Goal: Use online tool/utility: Utilize a website feature to perform a specific function

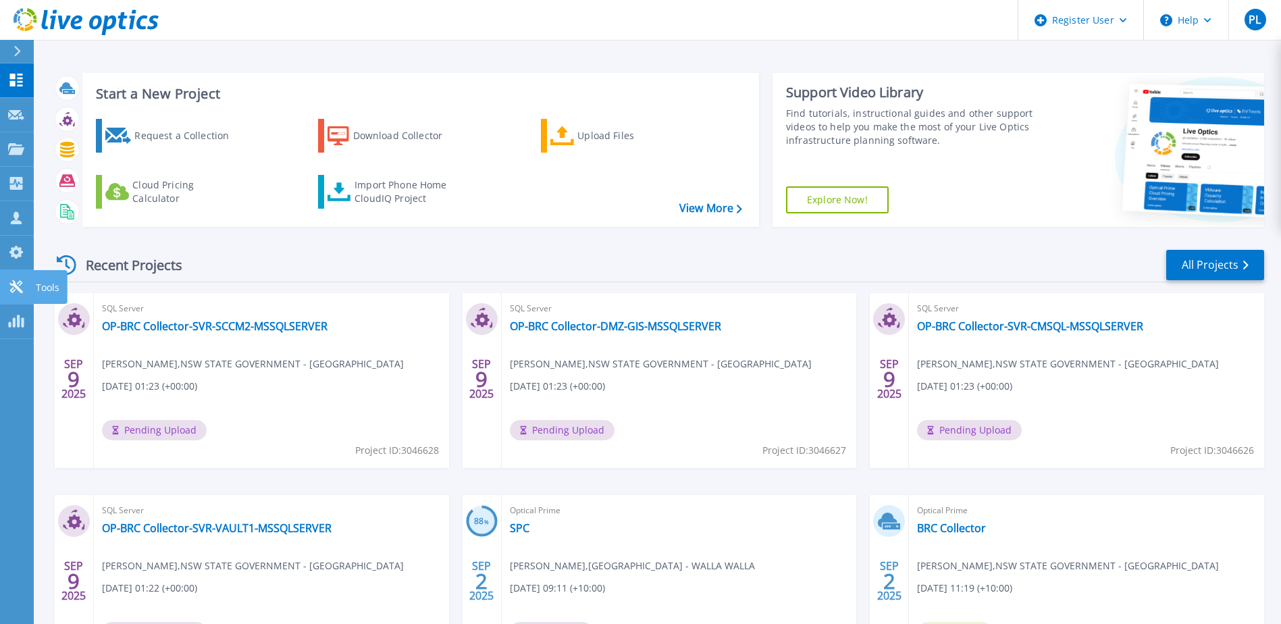
click at [15, 288] on icon at bounding box center [16, 286] width 16 height 13
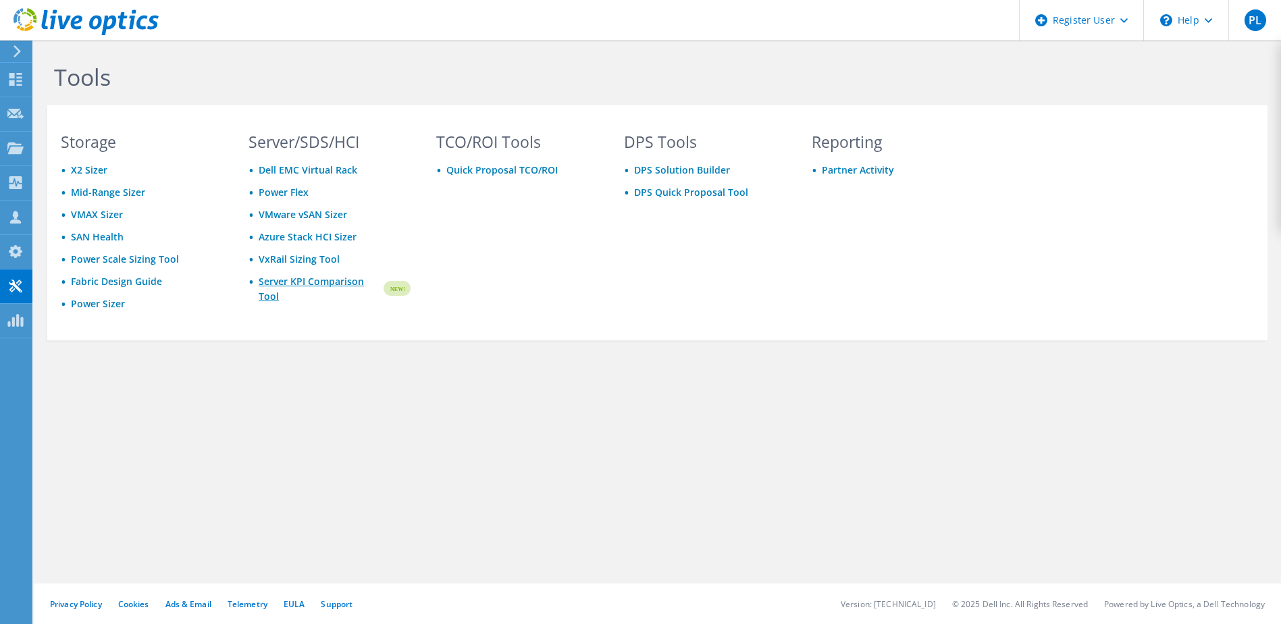
click at [300, 285] on link "Server KPI Comparison Tool" at bounding box center [320, 289] width 123 height 30
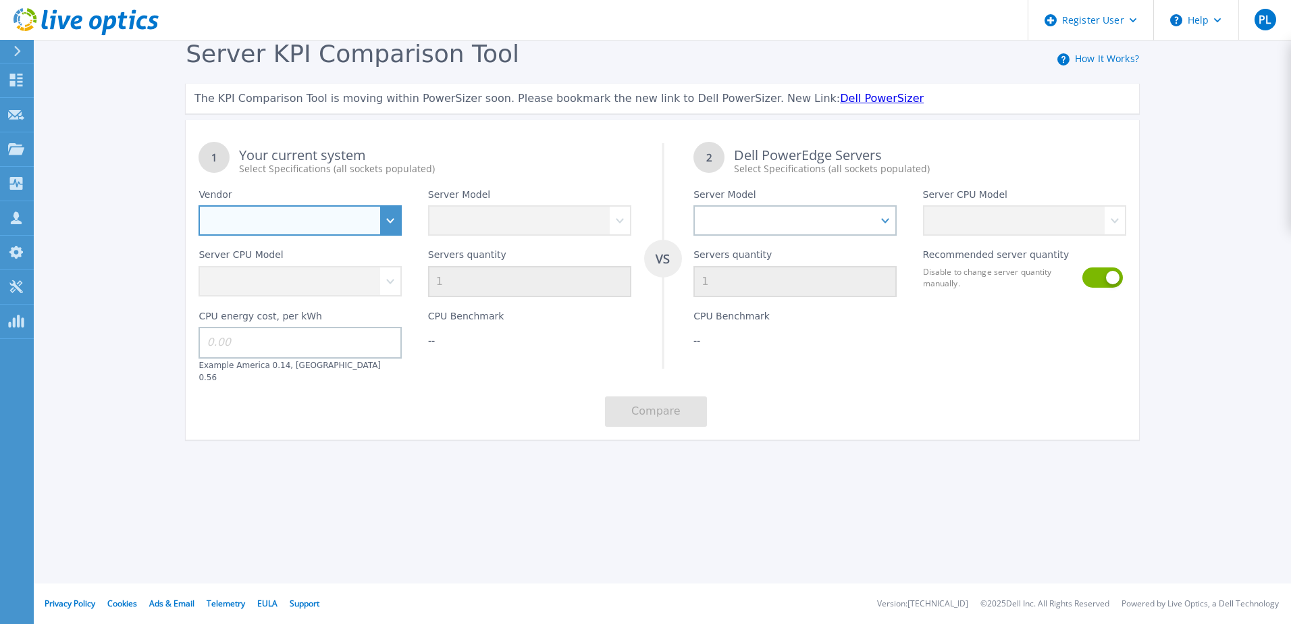
click at [383, 218] on select "Dell HPE Lenovo Supermicro" at bounding box center [299, 220] width 203 height 30
click at [198, 206] on select "Dell HPE Lenovo Supermicro" at bounding box center [299, 220] width 203 height 30
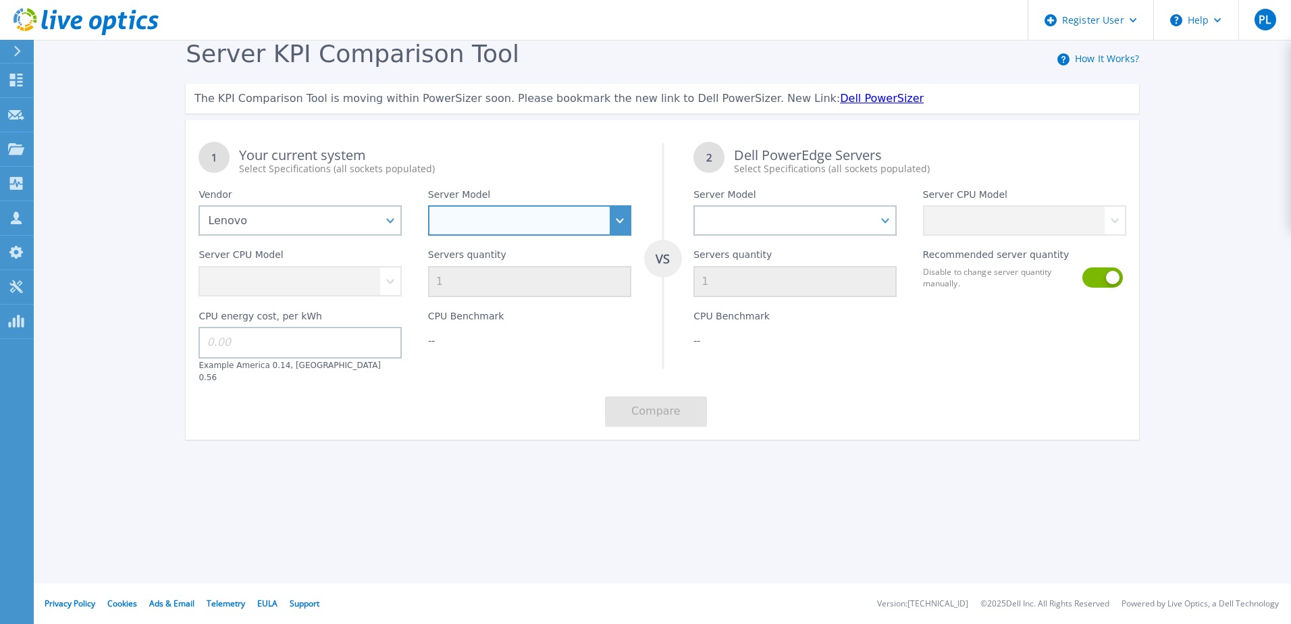
click at [611, 216] on select "SD520 V4 SD530 V3 SD535 V3 SD550 V3 SD650 V3 SD665 V3 SE350 V2 SE360 V2 SE455 V…" at bounding box center [529, 220] width 203 height 30
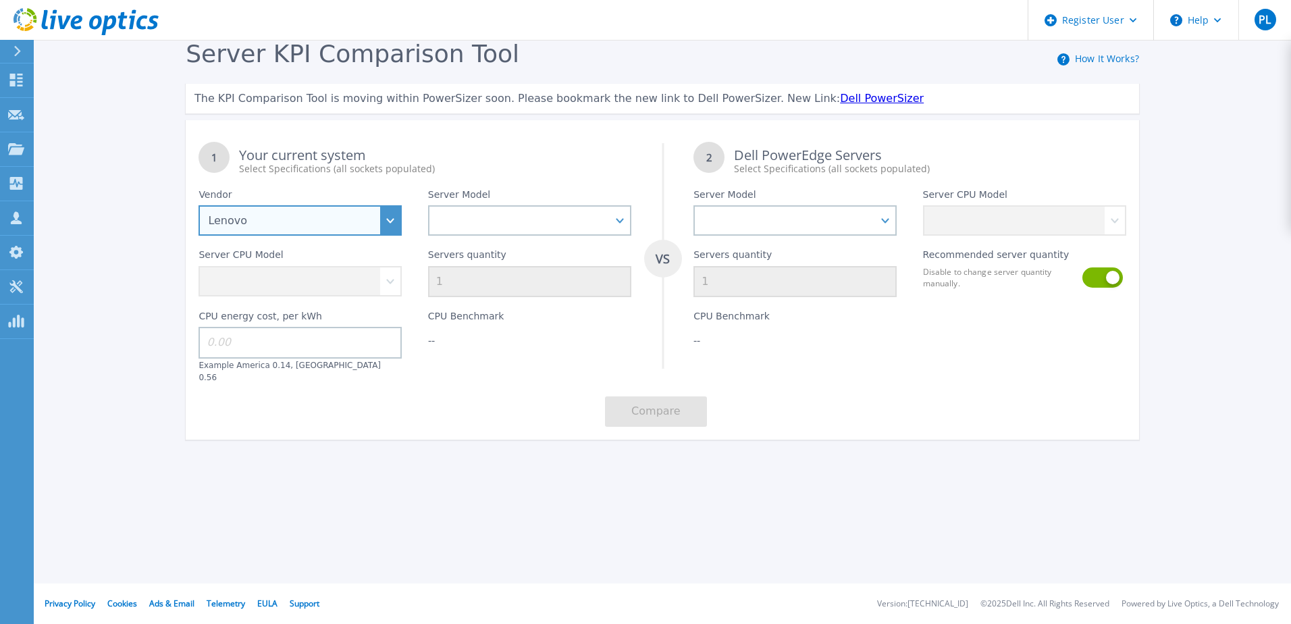
click at [385, 221] on select "Dell HPE Lenovo Supermicro" at bounding box center [299, 220] width 203 height 30
select select "Dell"
click at [198, 206] on select "Dell HPE Lenovo Supermicro" at bounding box center [299, 220] width 203 height 30
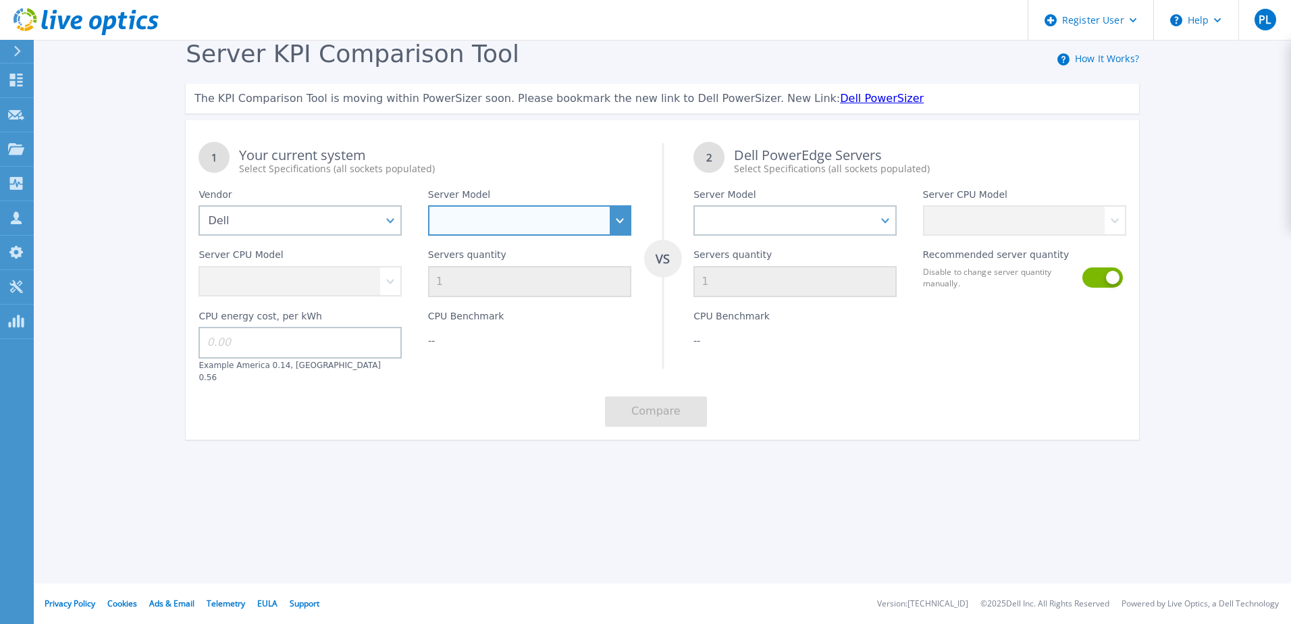
click at [626, 215] on select "PowerEdge C6520 PowerEdge C6525 PowerEdge HS5610 PowerEdge HS5620 PowerEdge R24…" at bounding box center [529, 220] width 203 height 30
select select "PowerEdge R630"
click at [428, 206] on select "PowerEdge C6520 PowerEdge C6525 PowerEdge HS5610 PowerEdge HS5620 PowerEdge R24…" at bounding box center [529, 220] width 203 height 30
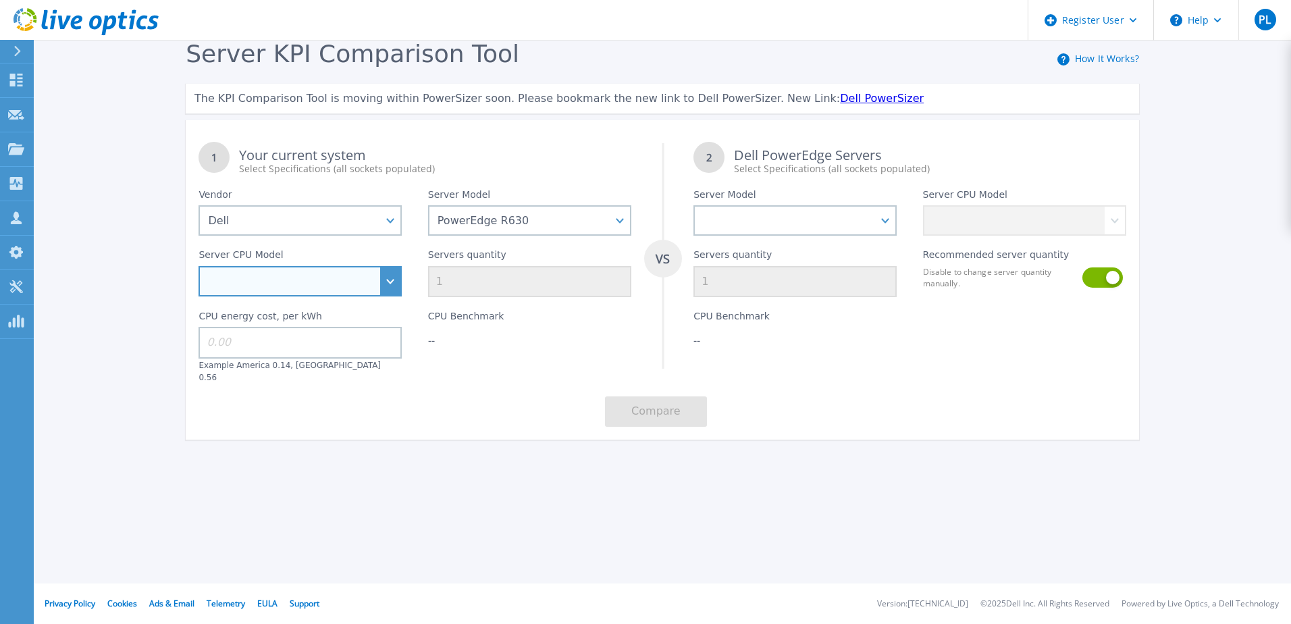
click at [376, 281] on select "Intel Xeon E5-2603 v4 1.7GHz Intel Xeon E5-2609 v4 1.7GHz Intel Xeon E5-2620 v4…" at bounding box center [299, 281] width 203 height 30
select select "335070"
click at [198, 267] on select "Intel Xeon E5-2603 v4 1.7GHz Intel Xeon E5-2609 v4 1.7GHz Intel Xeon E5-2620 v4…" at bounding box center [299, 281] width 203 height 30
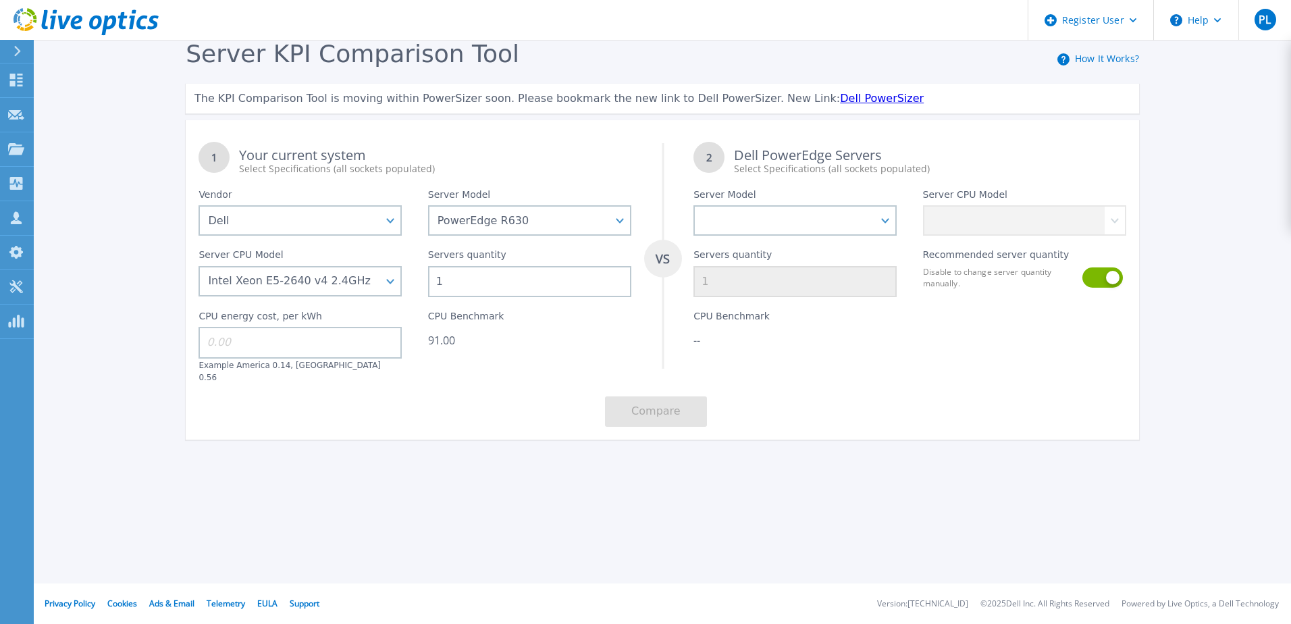
click at [470, 275] on input "1" at bounding box center [529, 281] width 203 height 31
type input "10"
click at [525, 485] on div "Server KPI Comparison Tool How It Works? The KPI Comparison Tool is moving with…" at bounding box center [645, 252] width 1291 height 504
click at [881, 227] on select "PowerEdge C6520 PowerEdge C6525 PowerEdge HS5610 PowerEdge HS5620 PowerEdge R24…" at bounding box center [794, 220] width 203 height 30
select select "PowerEdge R660"
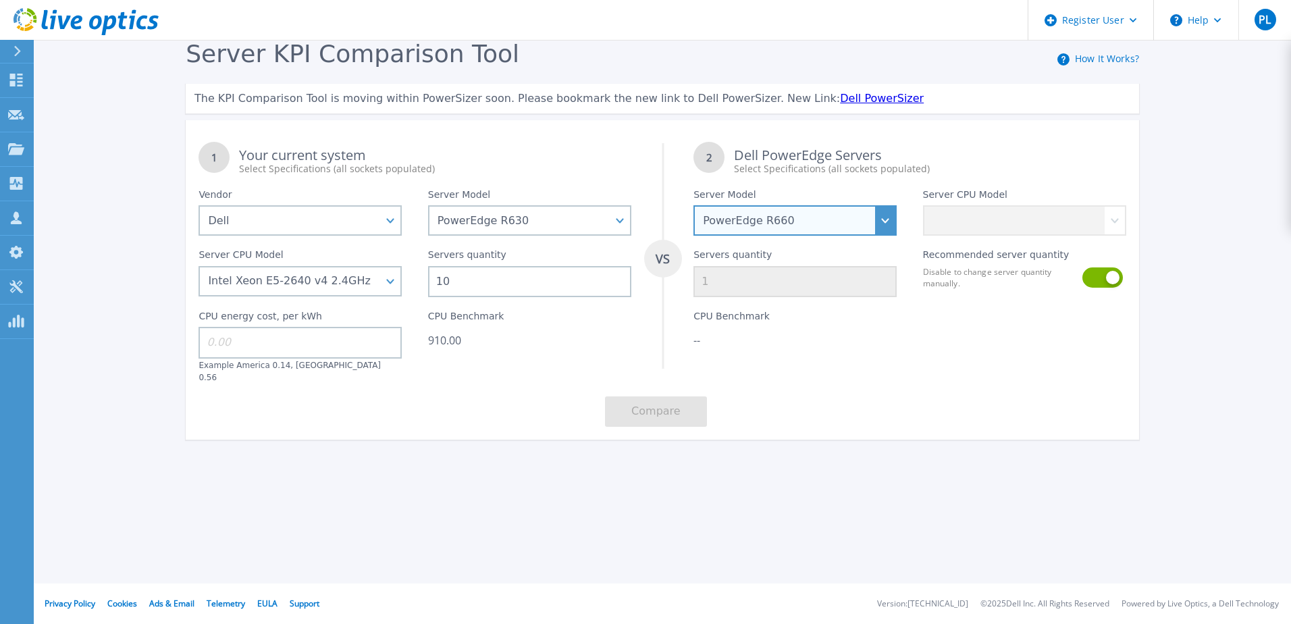
click at [693, 206] on select "PowerEdge C6520 PowerEdge C6525 PowerEdge HS5610 PowerEdge HS5620 PowerEdge R24…" at bounding box center [794, 220] width 203 height 30
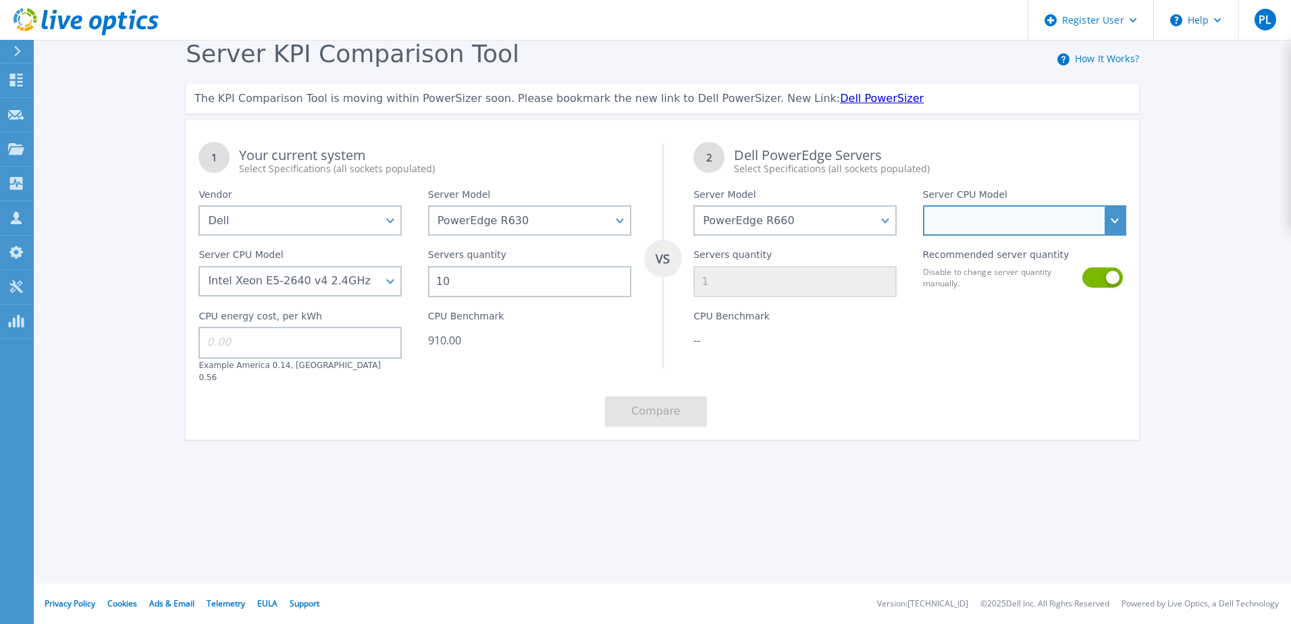
click at [1123, 223] on select "Intel Xeon Gold 6414U 2GHz Intel Xeon Gold 6430 2.1GHz Intel Xeon Gold 6454S 2.…" at bounding box center [1024, 220] width 203 height 30
click at [1122, 225] on select "Intel Xeon Gold 6414U 2GHz Intel Xeon Gold 6430 2.1GHz Intel Xeon Gold 6454S 2.…" at bounding box center [1024, 220] width 203 height 30
select select "334063"
click at [923, 206] on select "Intel Xeon Gold 6414U 2GHz Intel Xeon Gold 6430 2.1GHz Intel Xeon Gold 6454S 2.…" at bounding box center [1024, 220] width 203 height 30
type input "2"
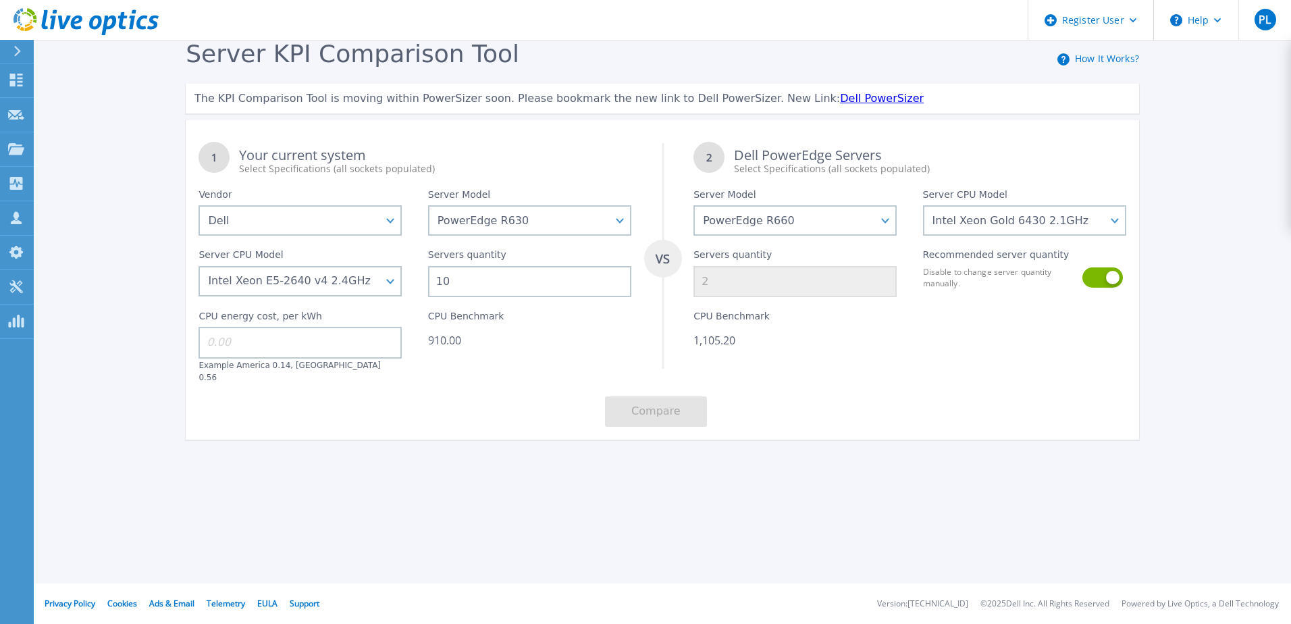
click at [300, 342] on input at bounding box center [299, 342] width 203 height 31
click at [329, 342] on input "0.31" at bounding box center [299, 342] width 203 height 31
type input "0.32"
click at [661, 396] on button "Compare" at bounding box center [656, 411] width 102 height 30
